Goal: Task Accomplishment & Management: Manage account settings

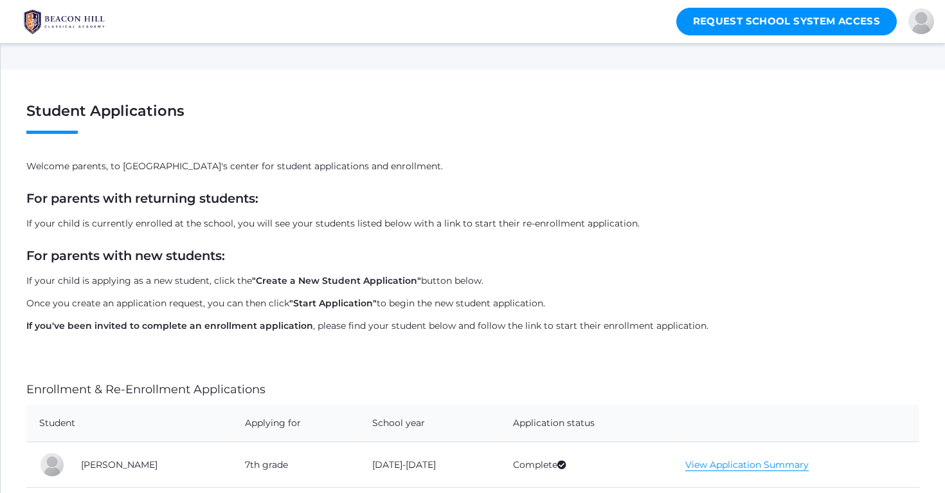
click at [112, 462] on td "[PERSON_NAME]" at bounding box center [150, 465] width 164 height 46
click at [57, 17] on img at bounding box center [64, 22] width 96 height 32
click at [914, 122] on link "Sign Out" at bounding box center [892, 123] width 95 height 28
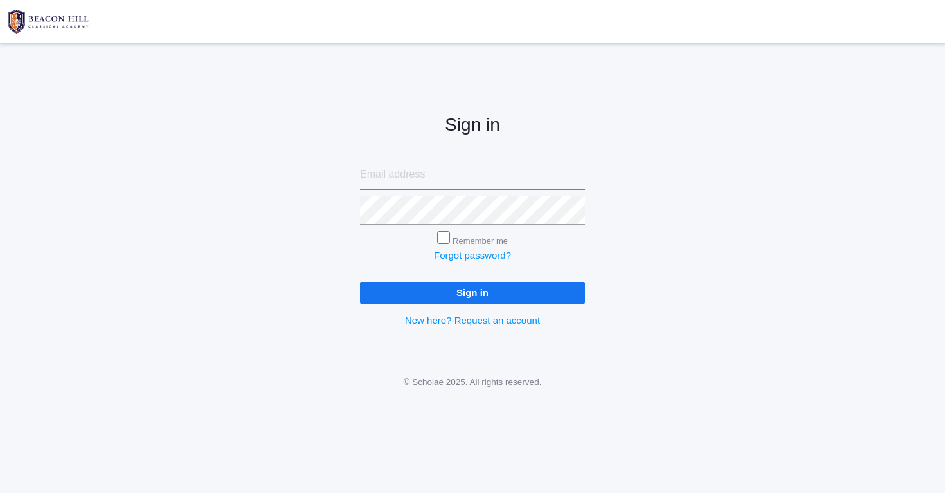
type input "nicole.alece.henry@gmail.com"
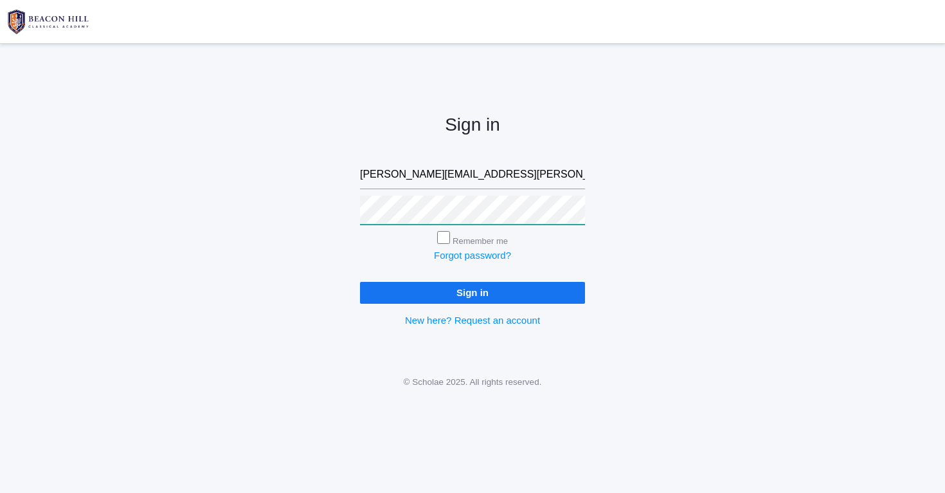
click at [473, 290] on input "Sign in" at bounding box center [472, 292] width 225 height 21
